Goal: Find specific page/section: Find specific page/section

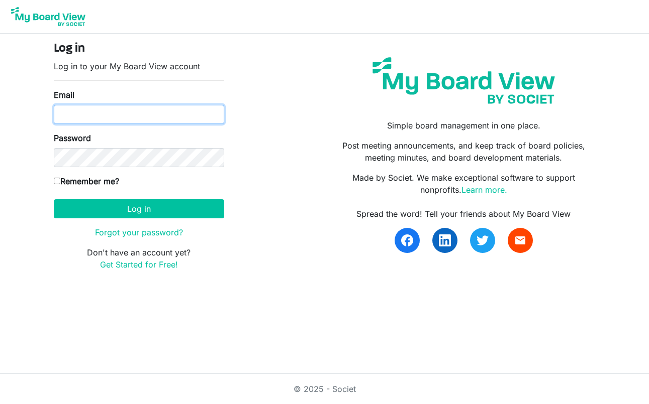
type input "enelsen@shermanchamber.us"
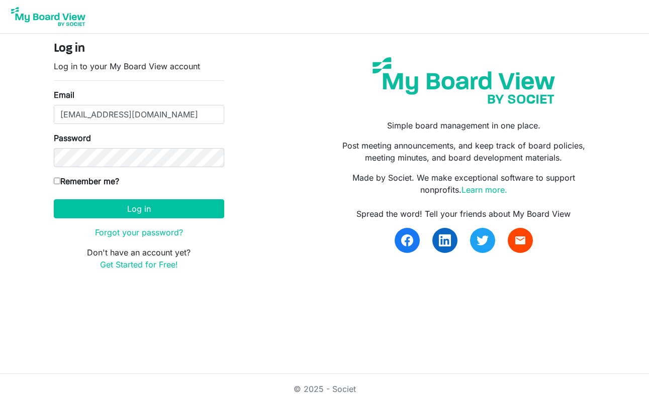
click at [299, 122] on div "Log in Log in to your My Board View account Email enelsen@shermanchamber.us Pas…" at bounding box center [324, 160] width 557 height 237
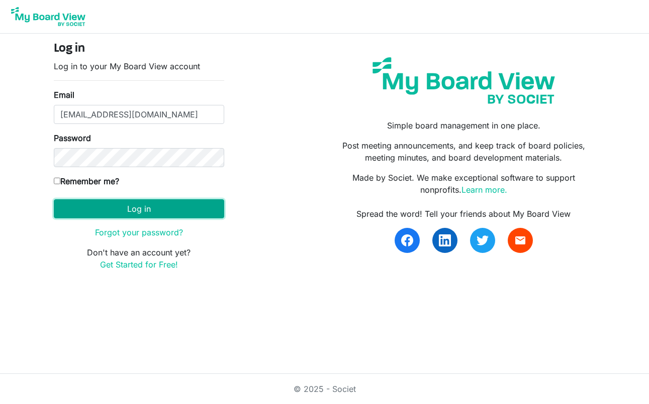
click at [188, 199] on button "Log in" at bounding box center [139, 208] width 170 height 19
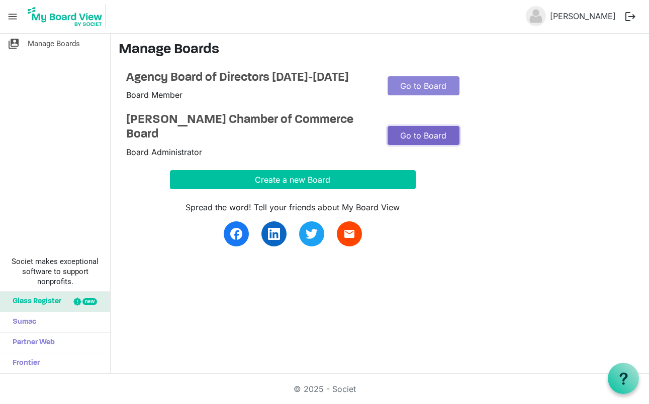
click at [404, 129] on link "Go to Board" at bounding box center [423, 135] width 72 height 19
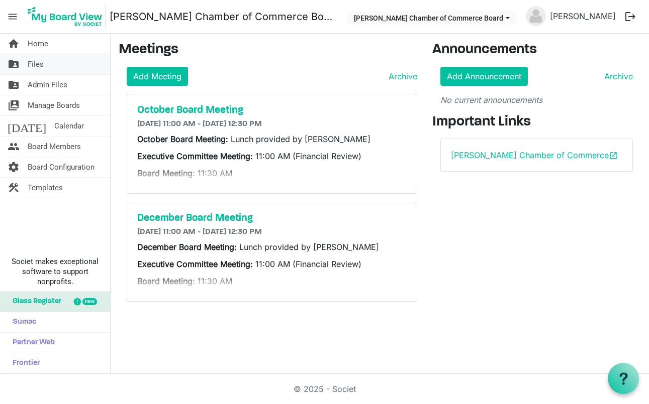
click at [51, 64] on link "folder_shared Files" at bounding box center [55, 64] width 110 height 20
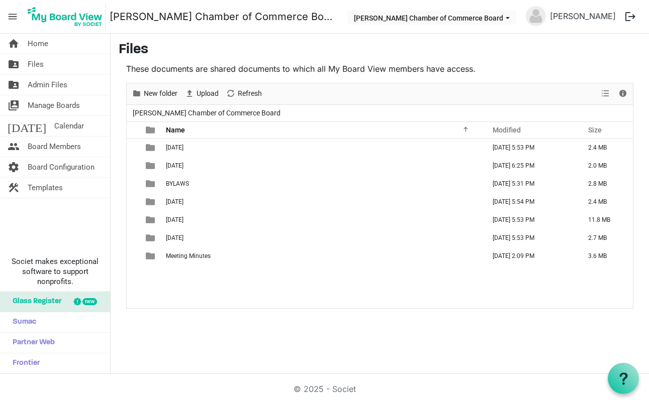
click at [191, 291] on div "[DATE] [DATE] 5:53 PM 2.4 MB [DATE] [DATE] 6:25 PM 2.0 MB BYLAWS [DATE] 5:31 PM…" at bounding box center [380, 224] width 506 height 170
